Goal: Transaction & Acquisition: Purchase product/service

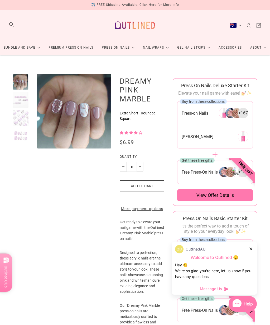
scroll to position [0, 0]
click at [23, 134] on div at bounding box center [21, 136] width 16 height 16
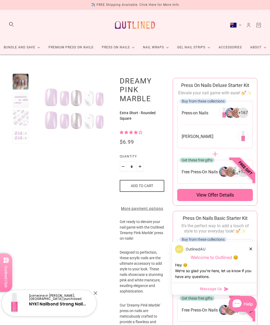
scroll to position [0, 0]
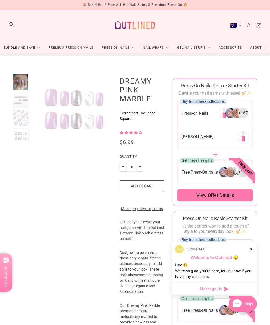
click at [74, 50] on link "Premium Press On Nails" at bounding box center [70, 48] width 53 height 14
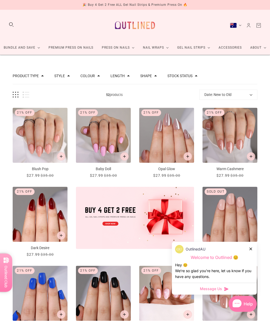
click at [125, 76] on button "Length" at bounding box center [118, 76] width 14 height 4
click at [125, 74] on button "Length" at bounding box center [118, 76] width 14 height 4
click at [157, 75] on div "Shape" at bounding box center [148, 76] width 17 height 4
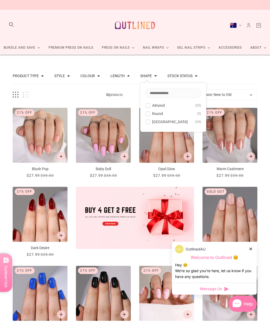
click at [178, 121] on span "[GEOGRAPHIC_DATA]" at bounding box center [170, 122] width 36 height 4
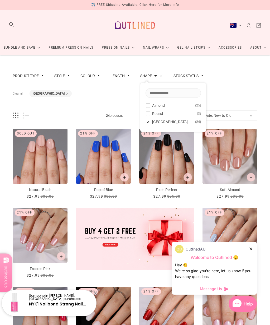
scroll to position [9, 0]
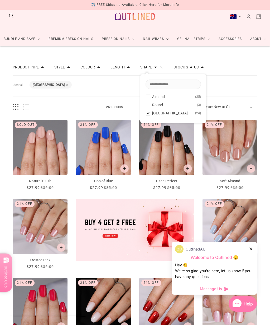
click at [252, 247] on div at bounding box center [251, 249] width 3 height 6
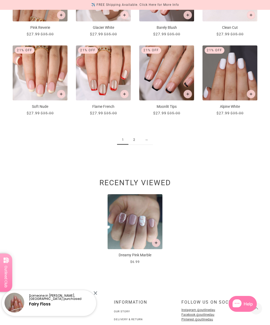
scroll to position [475, 0]
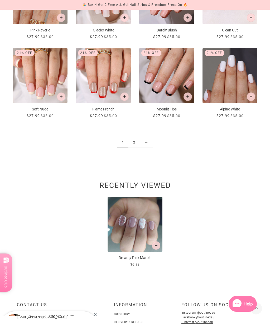
click at [138, 143] on link "2" at bounding box center [134, 143] width 11 height 10
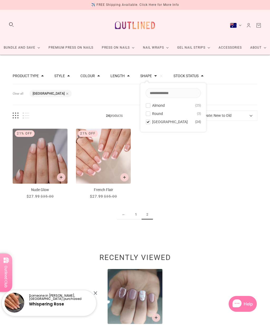
click at [239, 77] on div "Product type Press on Manicure 23 Style Cat Eye 1 French 6 Ombre 1 Solid 16 Col…" at bounding box center [135, 76] width 245 height 16
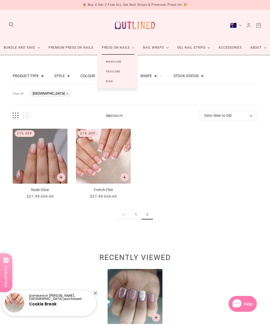
click at [118, 62] on link "Manicure" at bounding box center [114, 62] width 32 height 10
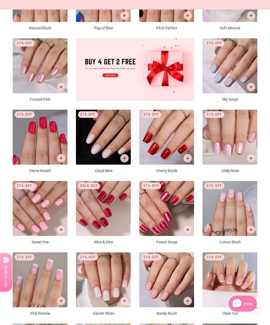
scroll to position [162, 0]
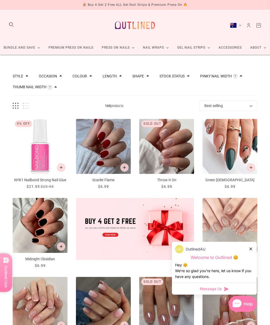
click at [117, 74] on button "Length" at bounding box center [110, 76] width 14 height 4
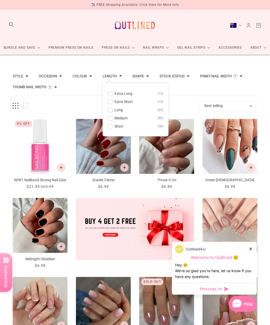
click at [117, 126] on button "Short 38" at bounding box center [135, 126] width 55 height 6
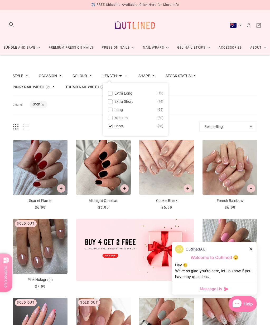
click at [116, 102] on button "Extra Short 14" at bounding box center [135, 101] width 55 height 6
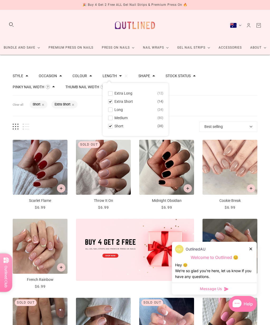
click at [155, 76] on span at bounding box center [154, 75] width 3 height 3
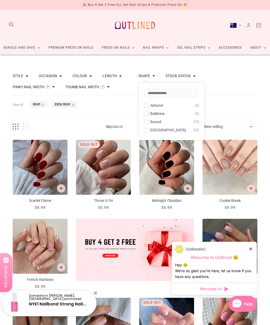
click at [153, 129] on button "Rounded Square 33" at bounding box center [171, 130] width 55 height 6
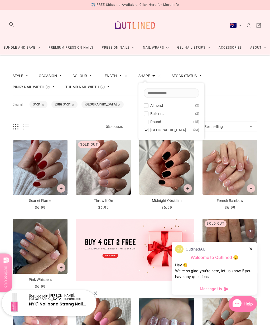
click at [235, 101] on div "Filters Clear all Length: Short Length: Extra Short Shape: Rounded Square" at bounding box center [135, 105] width 245 height 21
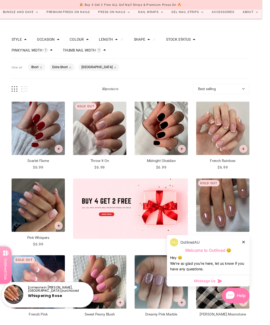
scroll to position [41, 8]
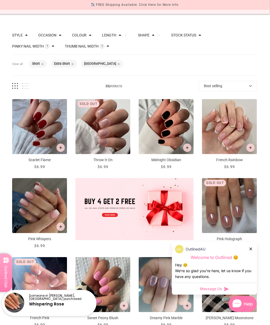
click at [247, 148] on button "Add to cart" at bounding box center [251, 147] width 8 height 8
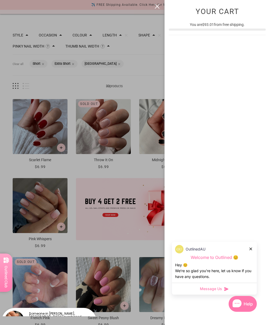
scroll to position [0, 0]
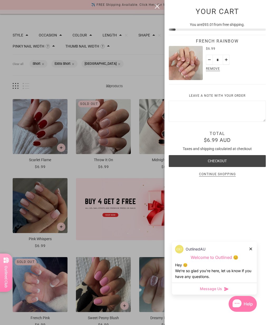
click at [252, 249] on icon at bounding box center [251, 248] width 3 height 3
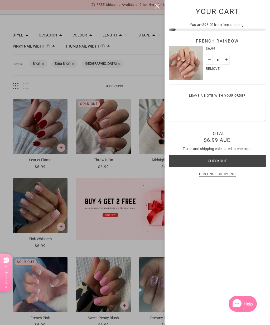
click at [256, 248] on div "Browse collections **Retiring Designs** Accessories Adult Nail Wraps All Nail W…" at bounding box center [218, 162] width 106 height 325
click at [133, 248] on div at bounding box center [135, 162] width 270 height 325
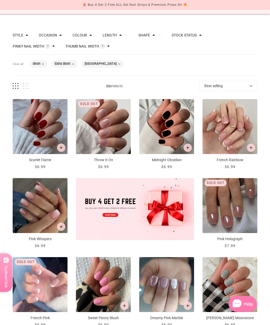
scroll to position [41, 0]
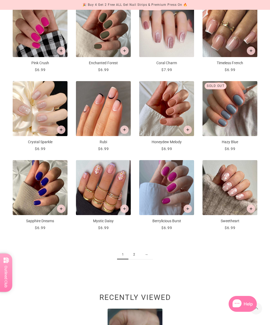
click at [135, 254] on link "2" at bounding box center [134, 254] width 11 height 10
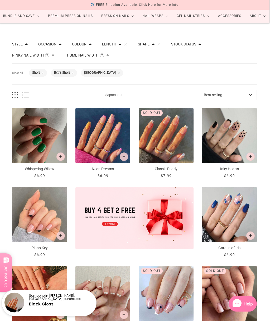
scroll to position [0, 8]
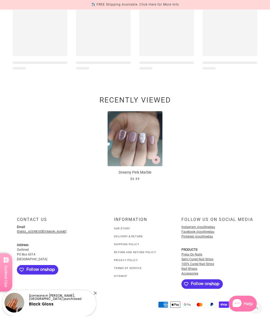
scroll to position [172, 0]
